Goal: Find specific fact

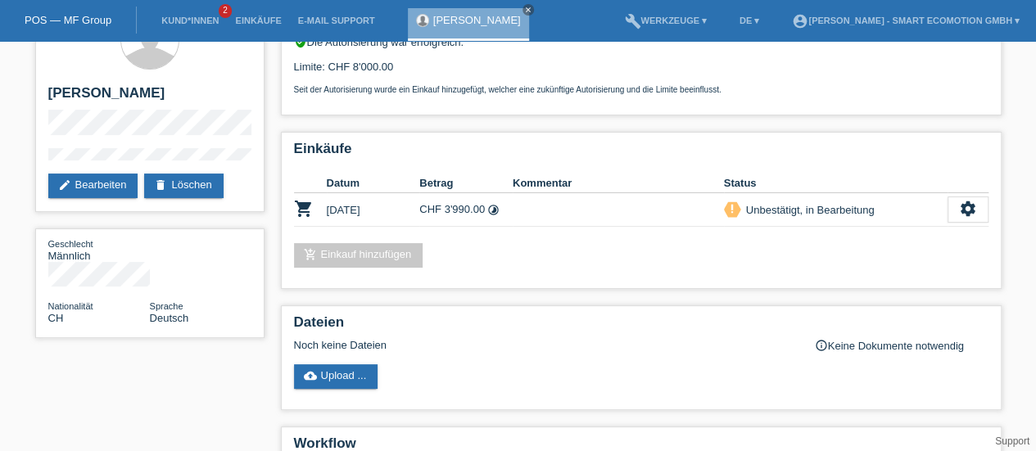
scroll to position [40, 0]
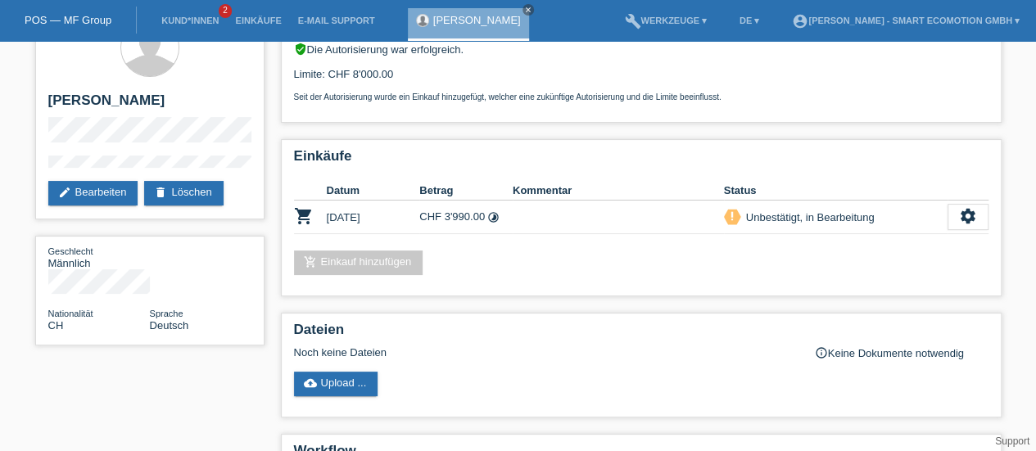
click at [119, 102] on h2 "[PERSON_NAME]" at bounding box center [149, 105] width 203 height 25
click at [80, 102] on h2 "[PERSON_NAME]" at bounding box center [149, 105] width 203 height 25
copy h2 "[PERSON_NAME]"
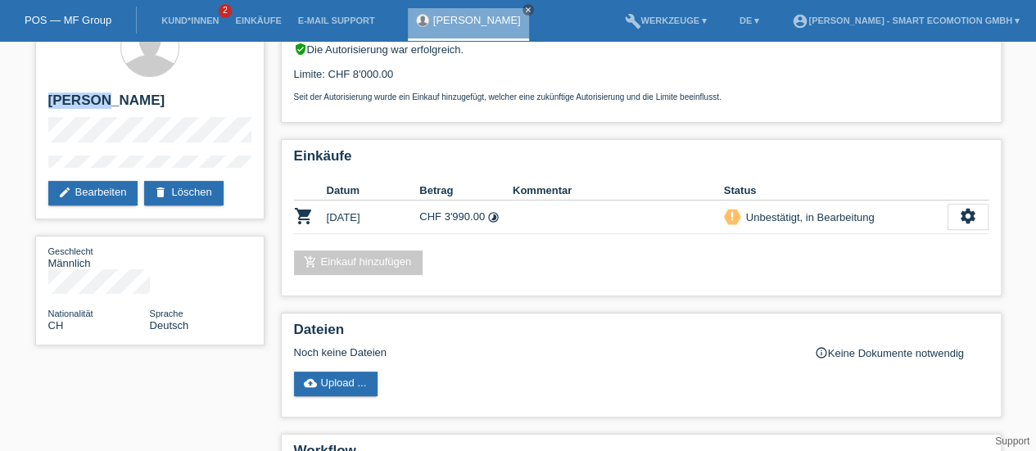
click at [85, 100] on h2 "[PERSON_NAME]" at bounding box center [149, 105] width 203 height 25
click at [120, 103] on h2 "[PERSON_NAME]" at bounding box center [149, 105] width 203 height 25
copy h2 "Goelgeli"
